Goal: Communication & Community: Answer question/provide support

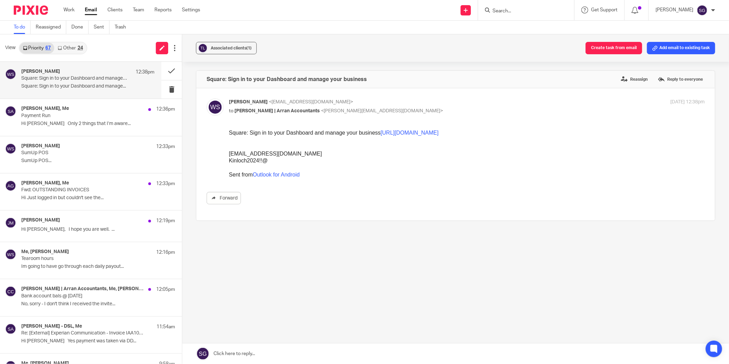
click at [94, 12] on link "Email" at bounding box center [91, 10] width 12 height 7
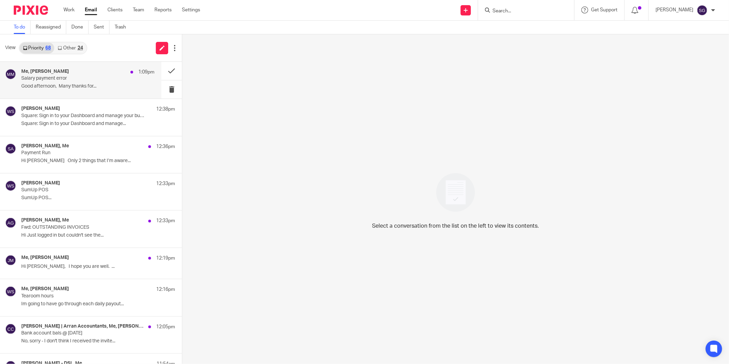
click at [55, 80] on p "Salary payment error" at bounding box center [74, 79] width 106 height 6
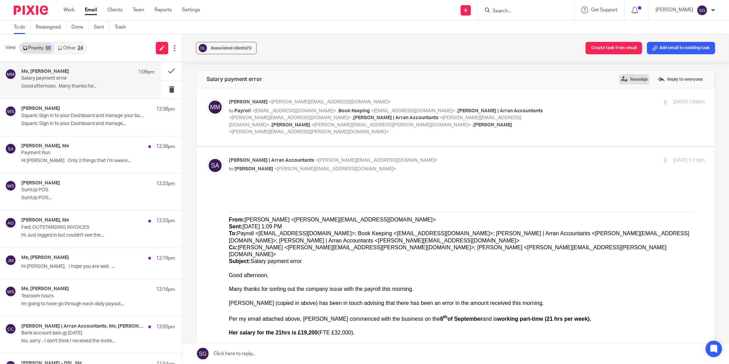
click at [628, 80] on label "Reassign" at bounding box center [634, 79] width 30 height 10
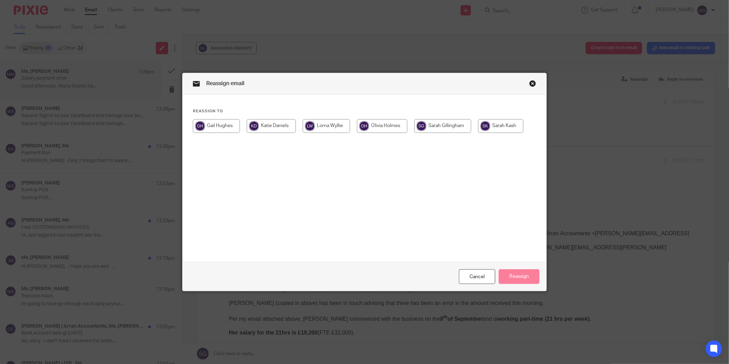
click at [492, 121] on input "radio" at bounding box center [500, 126] width 45 height 14
radio input "true"
click at [517, 276] on button "Reassign" at bounding box center [519, 276] width 41 height 15
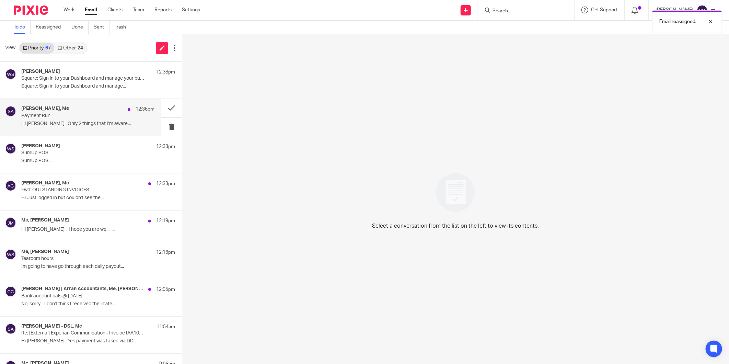
click at [80, 111] on div "Iain Burnside, Me 12:36pm" at bounding box center [87, 109] width 133 height 7
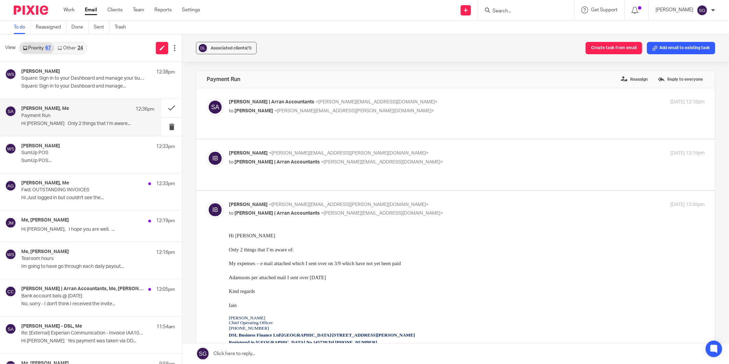
click at [506, 10] on input "Search" at bounding box center [523, 11] width 62 height 6
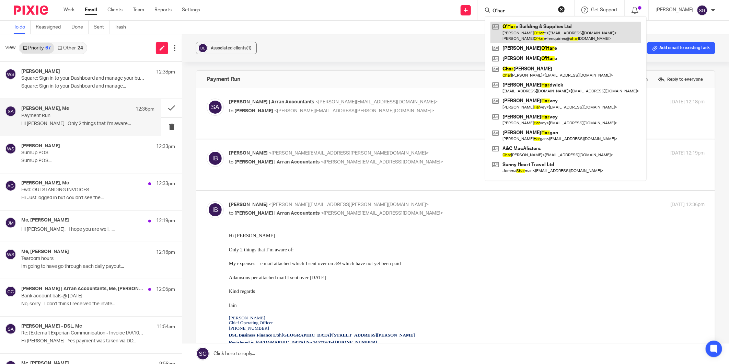
type input "O'har"
click at [520, 27] on link at bounding box center [566, 32] width 151 height 21
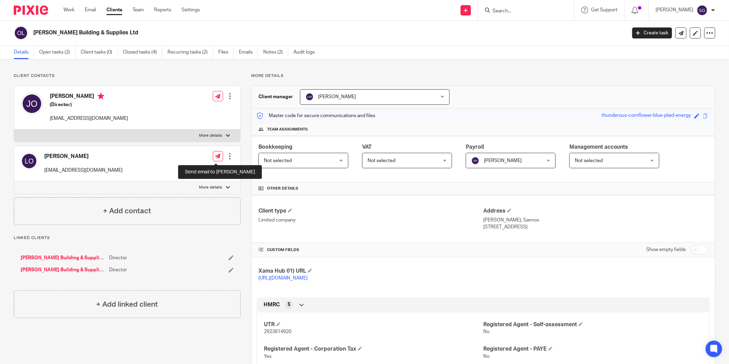
click at [215, 156] on icon at bounding box center [217, 155] width 5 height 5
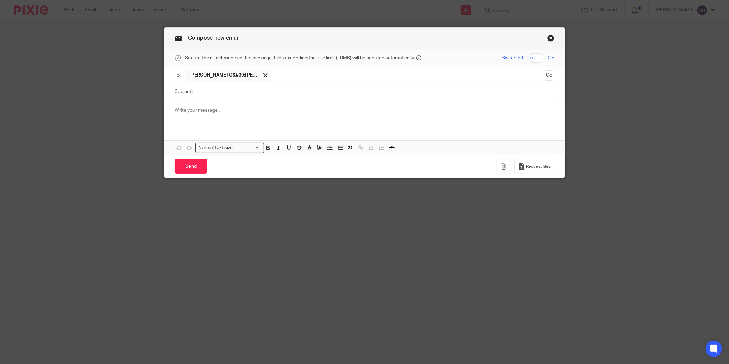
drag, startPoint x: 272, startPoint y: 97, endPoint x: 265, endPoint y: 95, distance: 7.4
click at [271, 97] on input "Subject:" at bounding box center [375, 91] width 358 height 15
type input "Payroll"
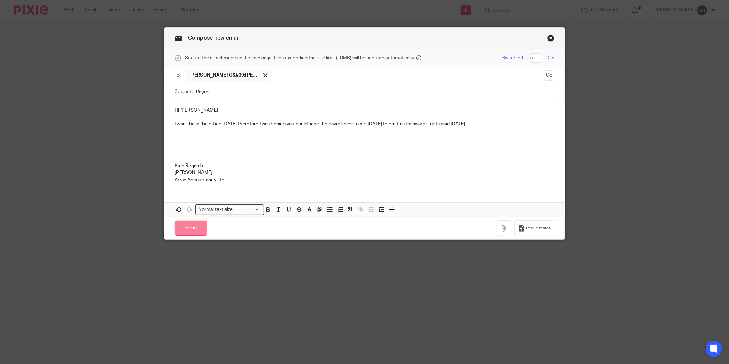
click at [194, 227] on input "Send" at bounding box center [191, 228] width 33 height 15
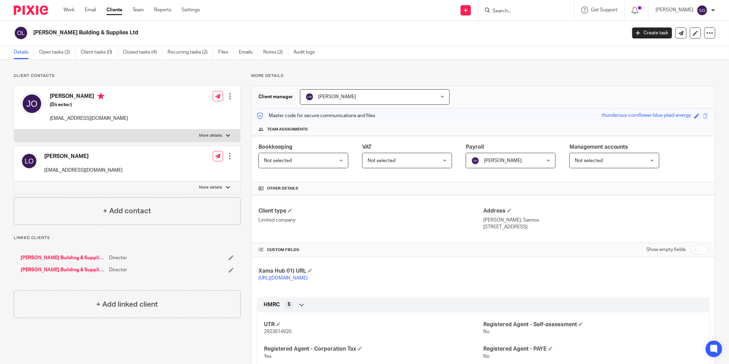
drag, startPoint x: 92, startPoint y: 8, endPoint x: 135, endPoint y: 5, distance: 43.4
click at [92, 8] on link "Email" at bounding box center [90, 10] width 11 height 7
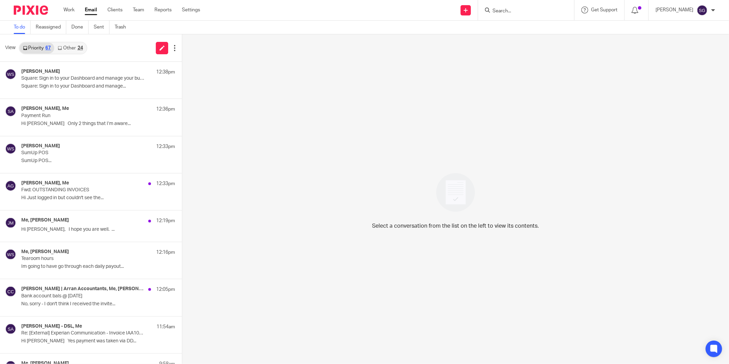
click at [74, 43] on link "Other 24" at bounding box center [70, 48] width 32 height 11
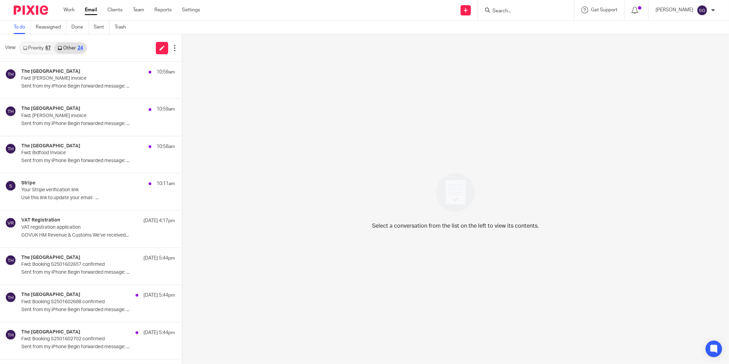
click at [38, 47] on link "Priority 67" at bounding box center [37, 48] width 35 height 11
